Goal: Transaction & Acquisition: Download file/media

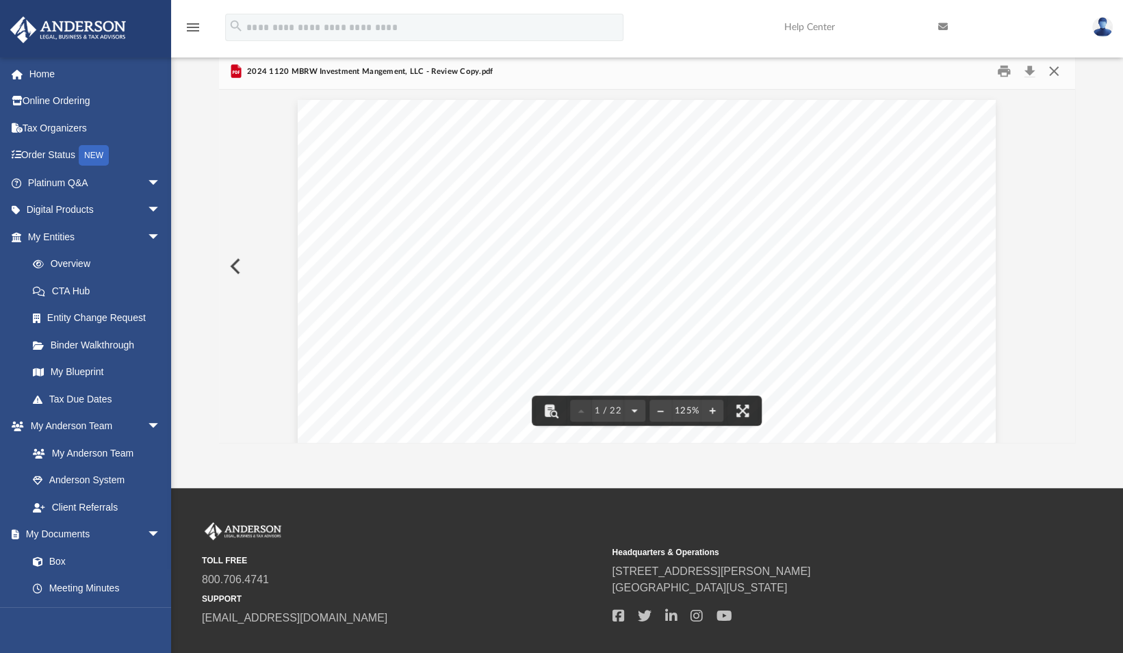
click at [1056, 74] on button "Close" at bounding box center [1053, 71] width 25 height 21
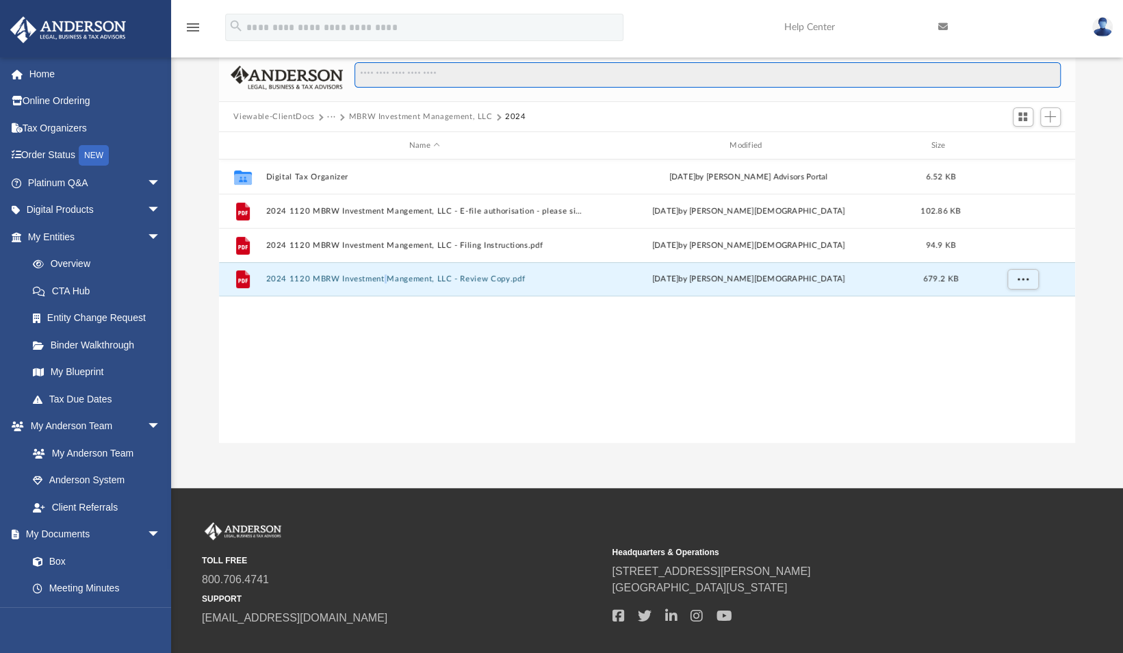
click at [1056, 74] on input "Search files and folders" at bounding box center [706, 75] width 705 height 26
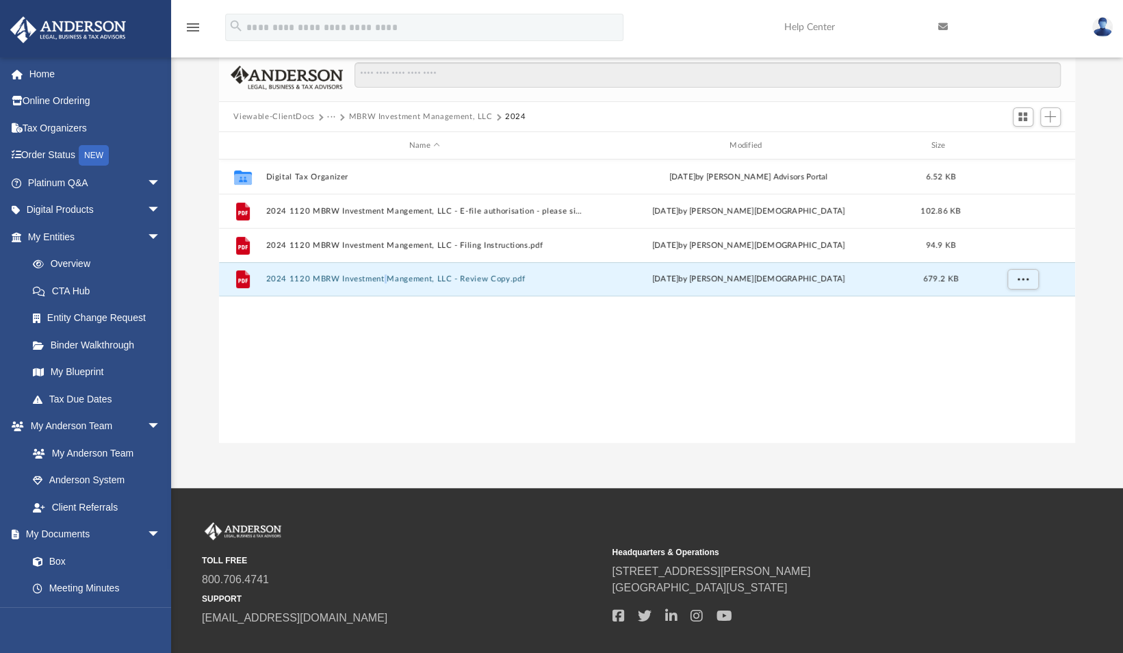
click at [395, 114] on button "MBRW Investment Management, LLC" at bounding box center [420, 117] width 144 height 12
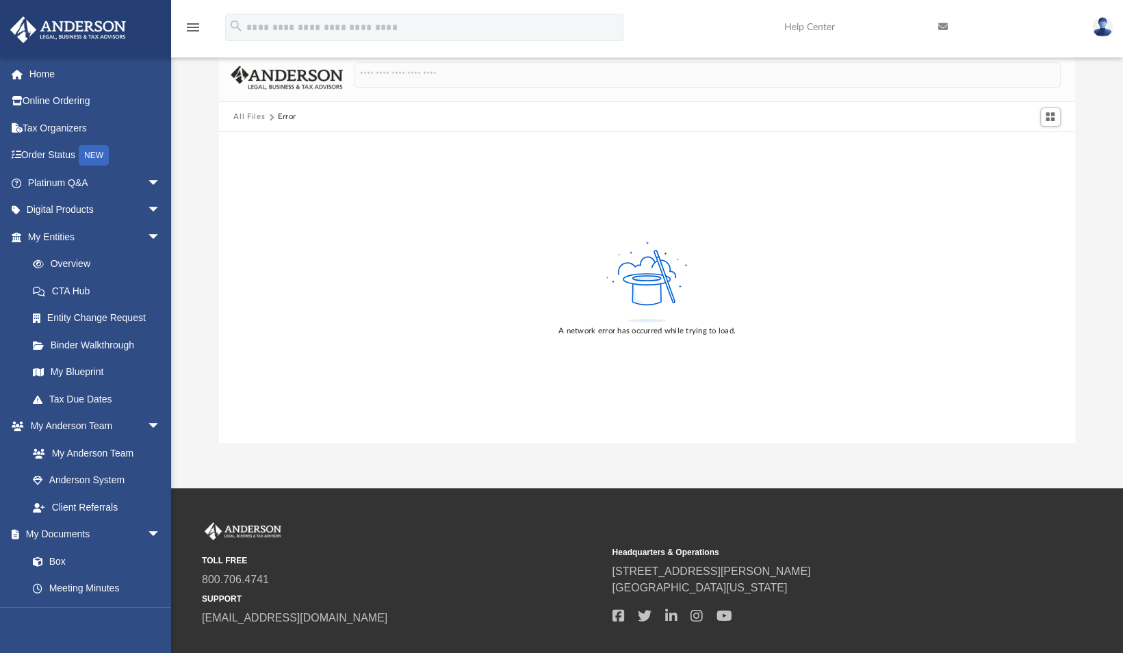
click at [260, 112] on button "All Files" at bounding box center [248, 117] width 31 height 12
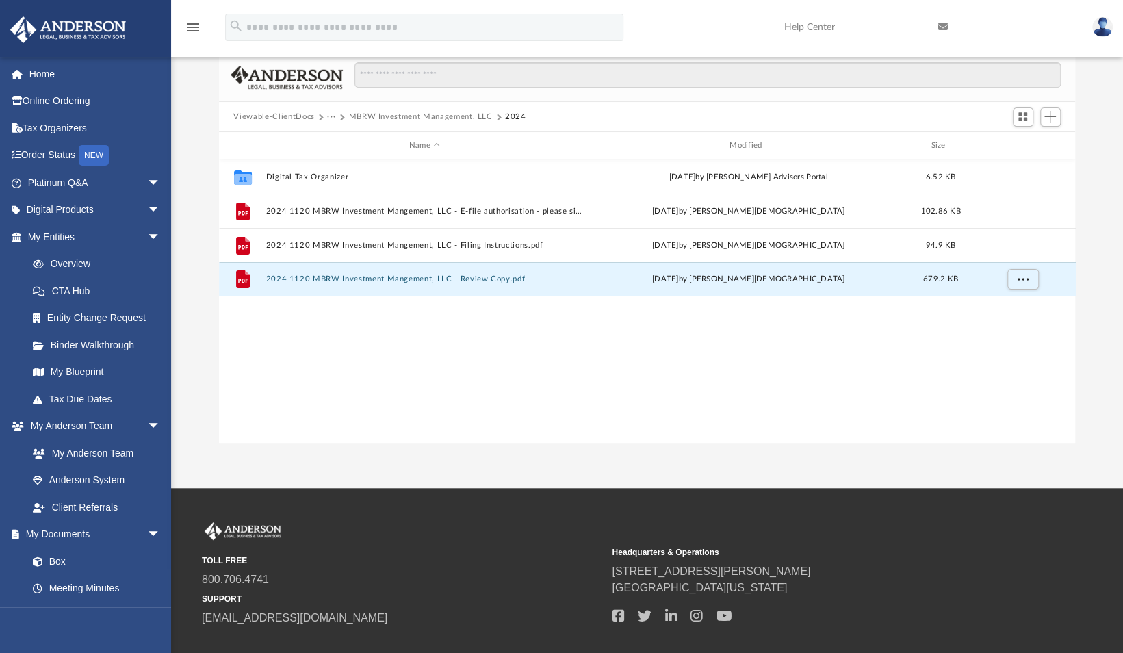
click at [260, 112] on button "Viewable-ClientDocs" at bounding box center [273, 117] width 81 height 12
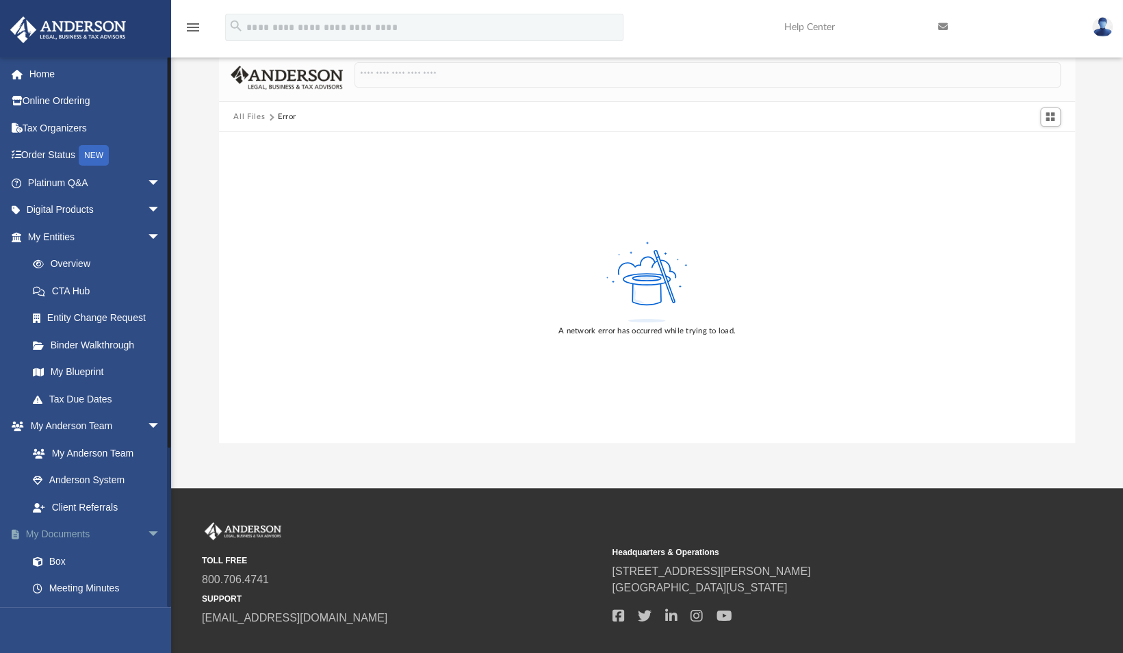
click at [78, 533] on link "My Documents arrow_drop_down" at bounding box center [96, 534] width 172 height 27
click at [57, 559] on link "Box" at bounding box center [100, 560] width 162 height 27
click at [74, 233] on link "My Entities arrow_drop_down" at bounding box center [96, 236] width 172 height 27
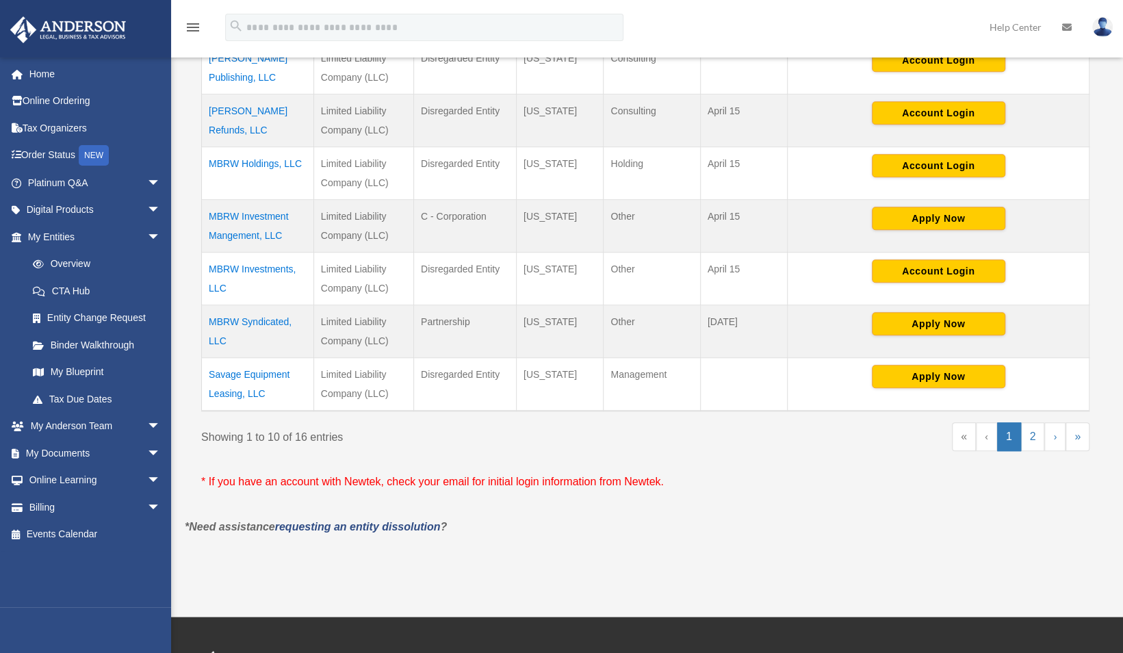
scroll to position [509, 0]
click at [37, 456] on link "My Documents arrow_drop_down" at bounding box center [96, 452] width 172 height 27
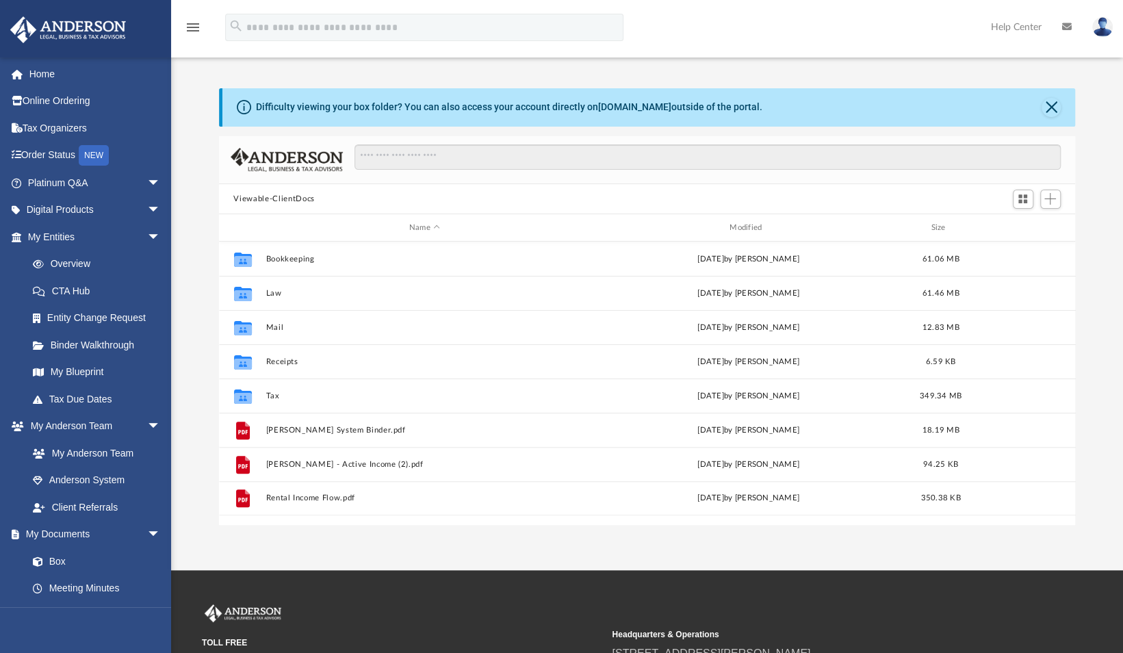
scroll to position [300, 846]
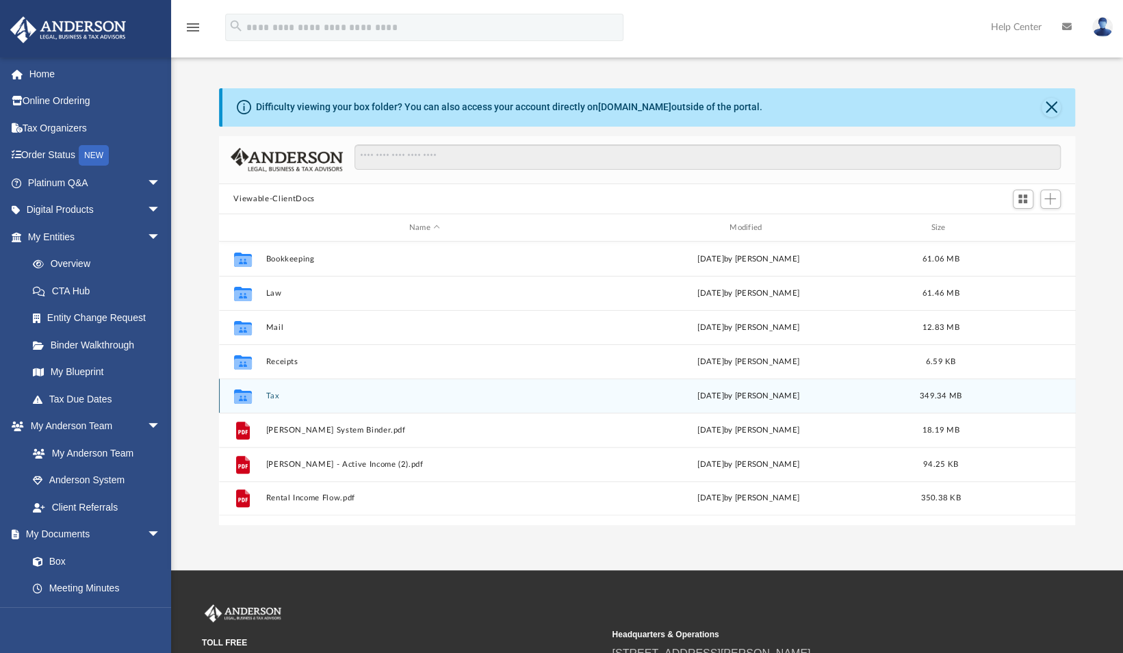
click at [268, 395] on button "Tax" at bounding box center [423, 395] width 317 height 9
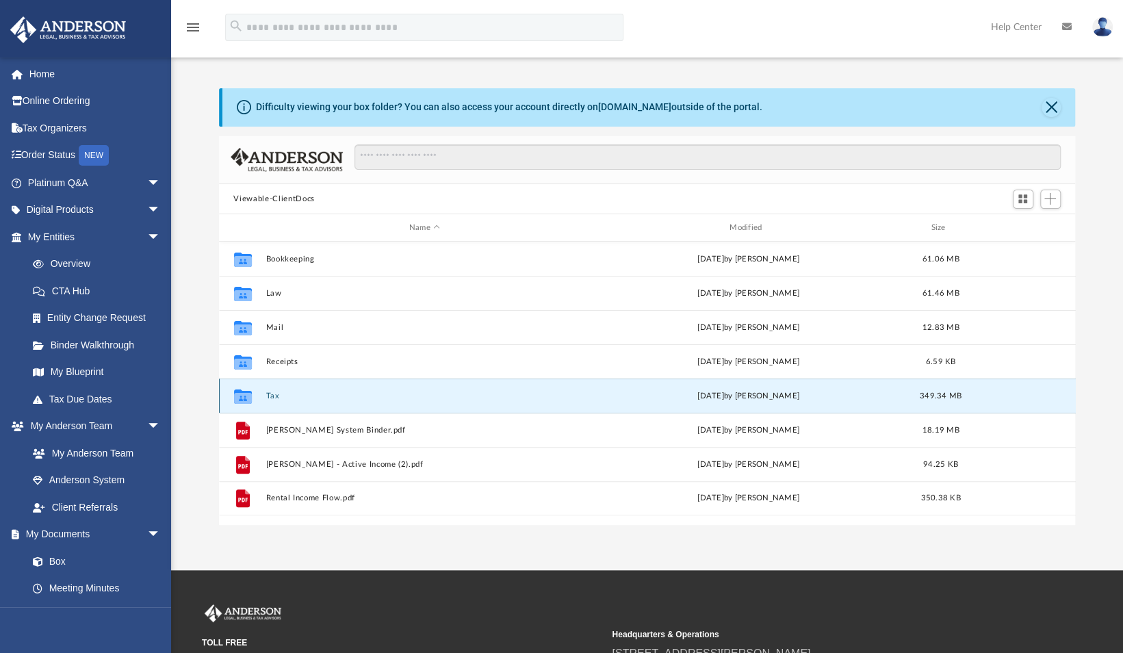
click at [268, 395] on button "Tax" at bounding box center [423, 395] width 317 height 9
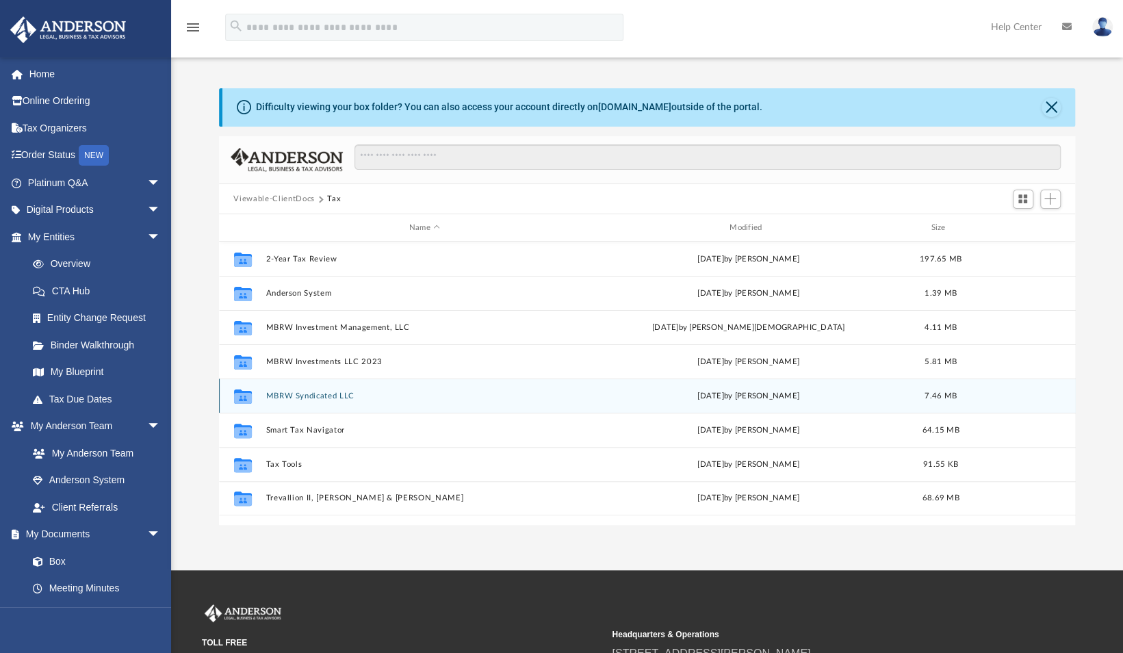
click at [327, 400] on button "MBRW Syndicated LLC" at bounding box center [423, 395] width 317 height 9
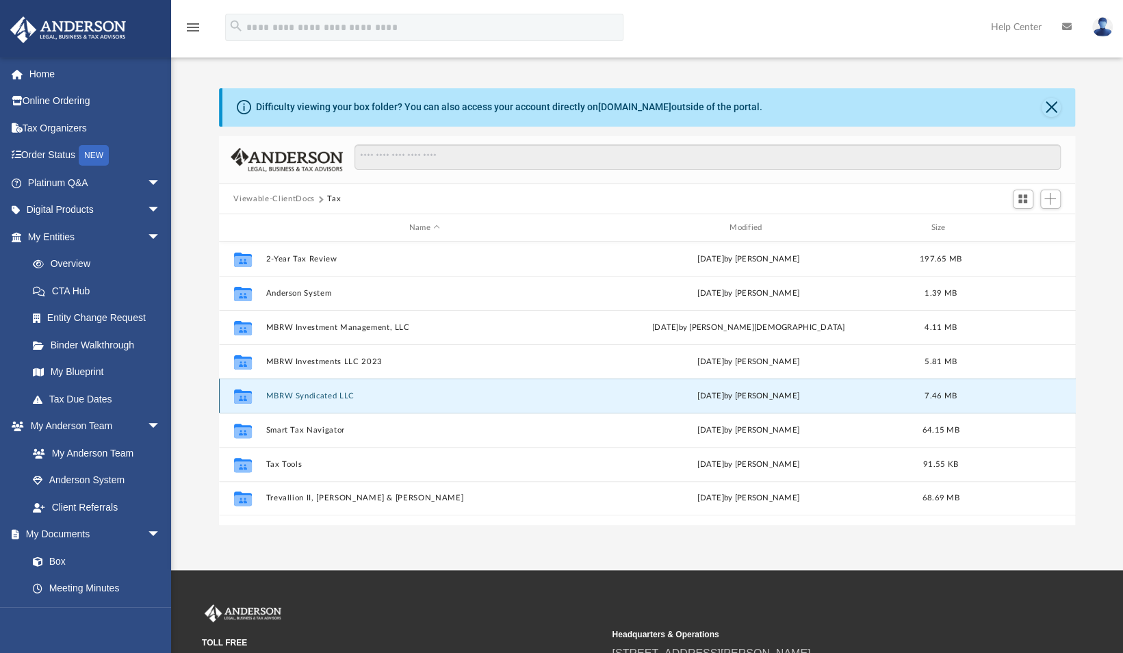
click at [327, 400] on button "MBRW Syndicated LLC" at bounding box center [423, 395] width 317 height 9
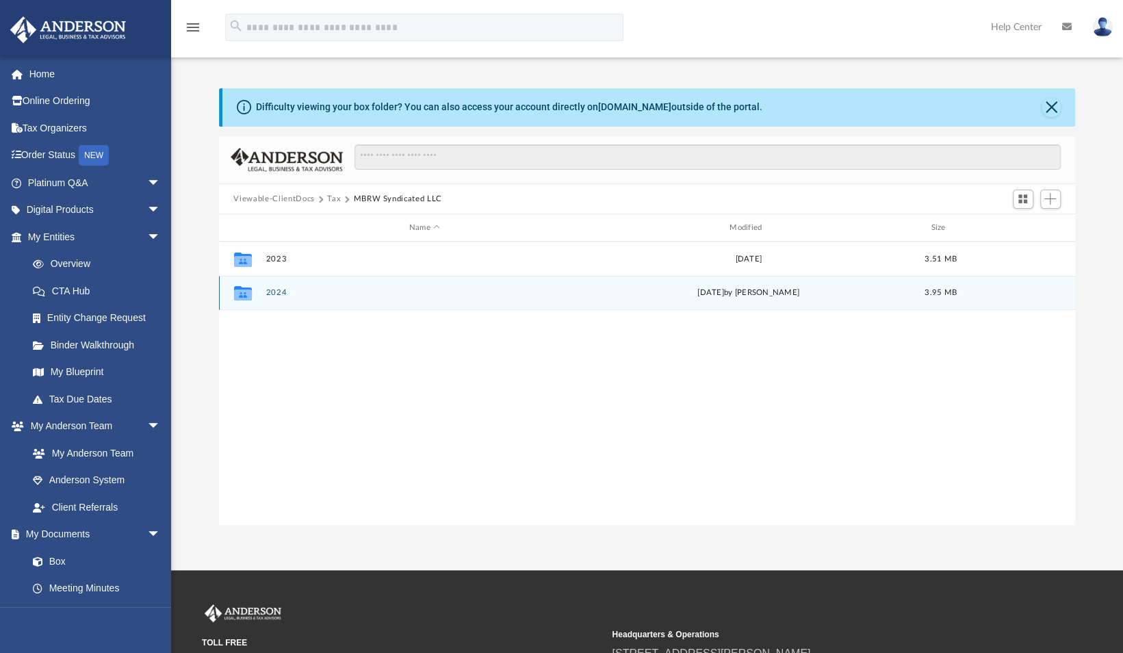
click at [305, 299] on div "Collaborated Folder 2024 [DATE] by [PERSON_NAME] 3.95 MB" at bounding box center [647, 293] width 857 height 34
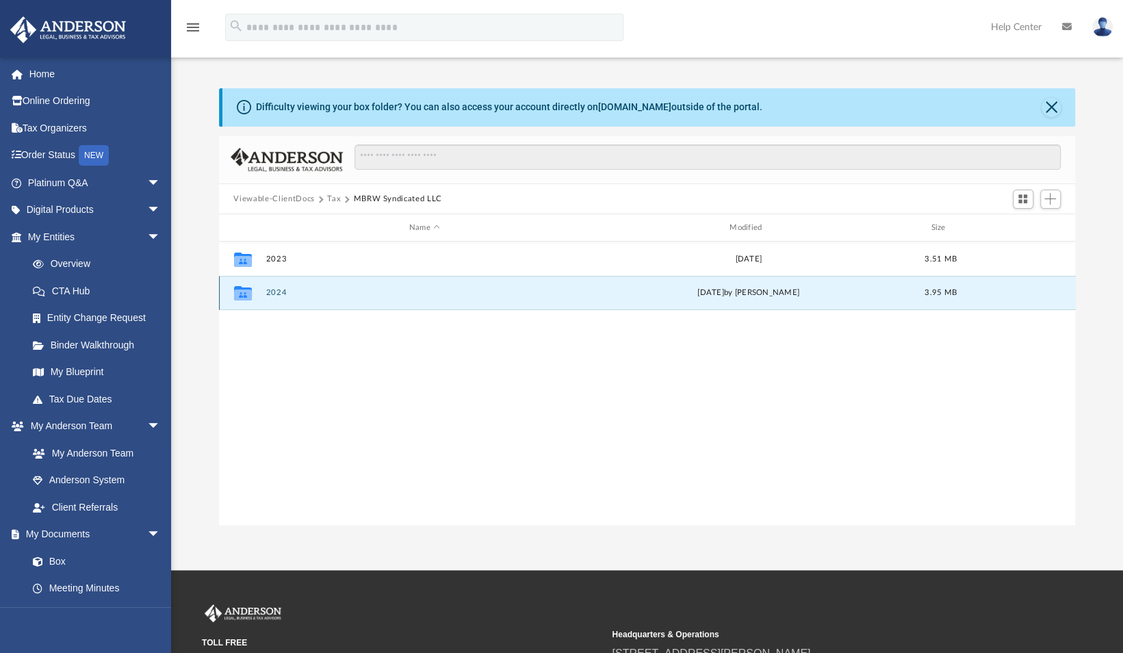
click at [305, 299] on div "Collaborated Folder 2024 [DATE] by [PERSON_NAME] 3.95 MB" at bounding box center [647, 293] width 857 height 34
click at [285, 295] on button "2024" at bounding box center [423, 293] width 317 height 9
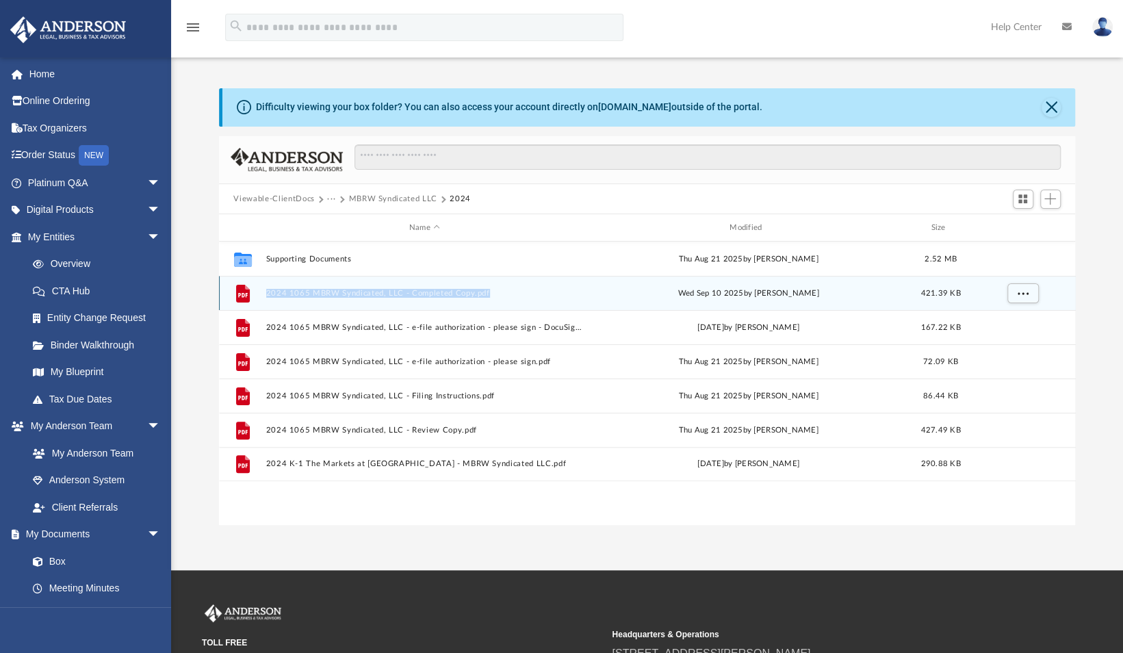
click at [410, 309] on div "File 2024 1065 MBRW Syndicated, LLC - Completed Copy.pdf [DATE] by [PERSON_NAME…" at bounding box center [647, 293] width 857 height 34
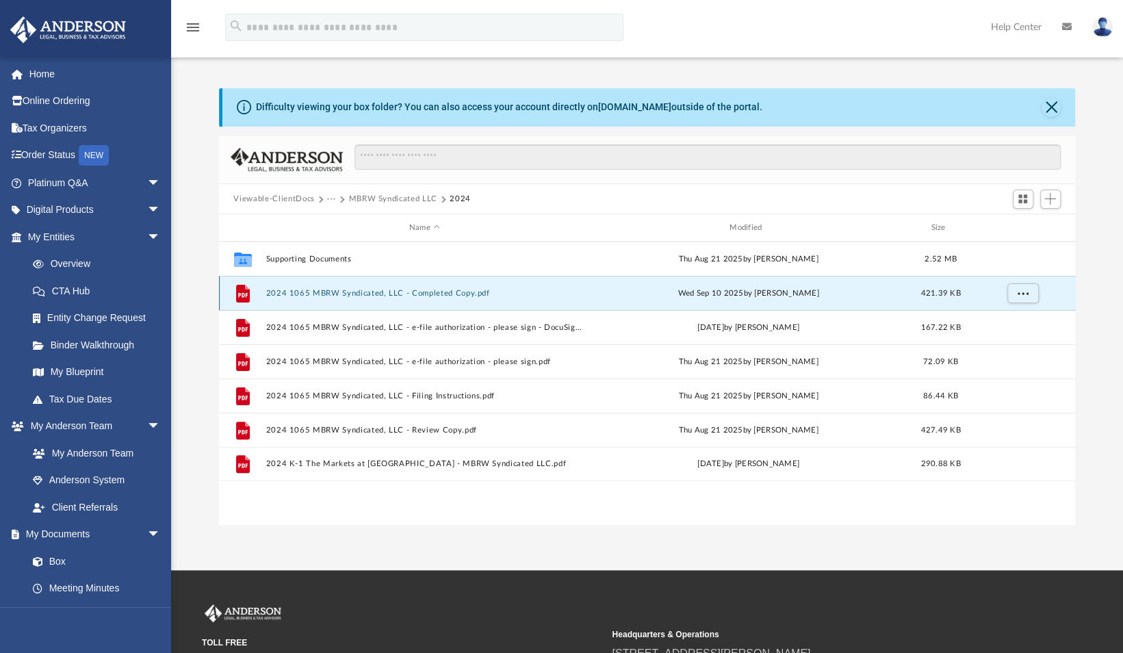
click at [385, 291] on button "2024 1065 MBRW Syndicated, LLC - Completed Copy.pdf" at bounding box center [423, 293] width 317 height 9
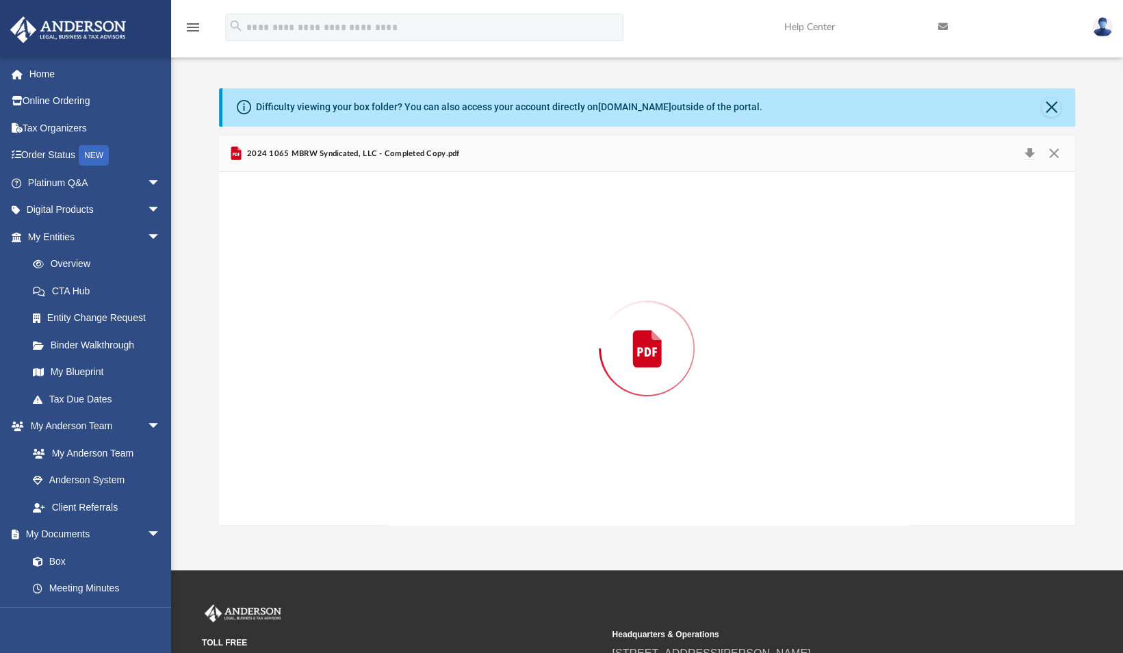
click at [385, 291] on div "Preview" at bounding box center [647, 348] width 857 height 353
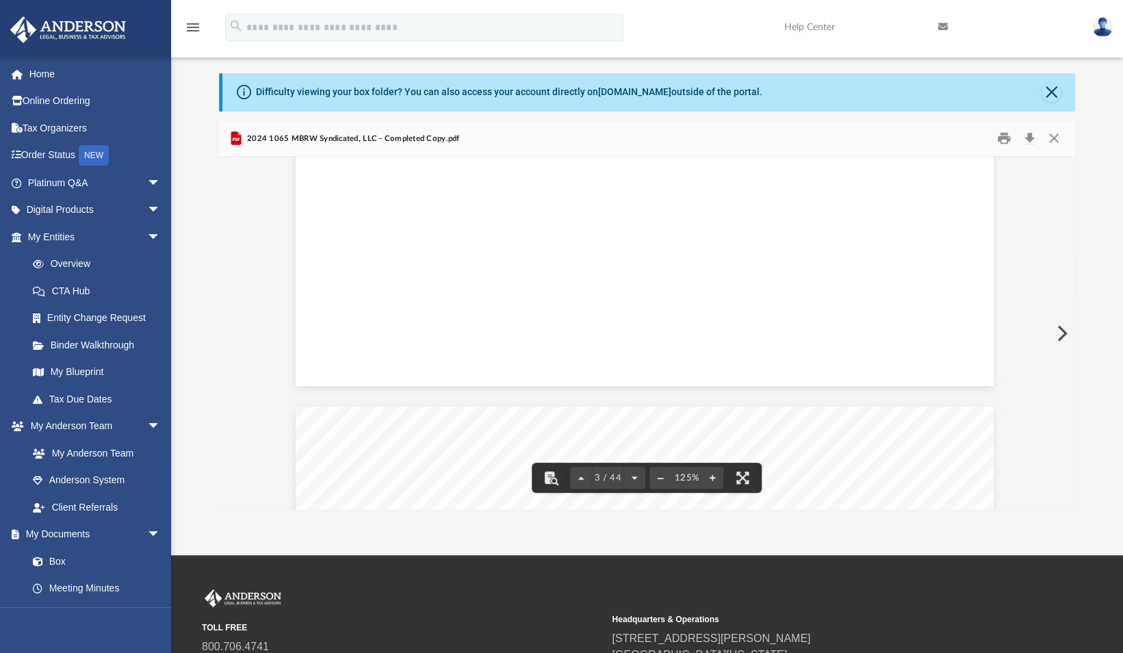
scroll to position [0, 2]
click at [1030, 137] on button "Download" at bounding box center [1029, 138] width 25 height 21
